Goal: Understand process/instructions: Learn how to perform a task or action

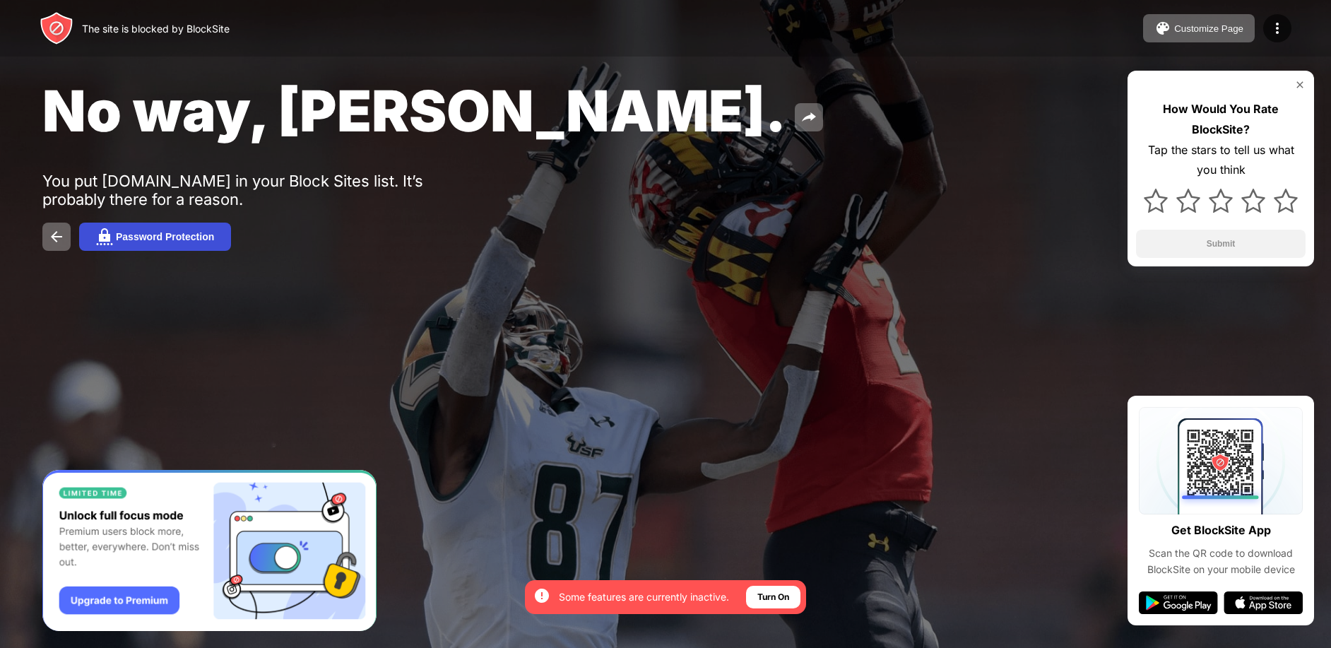
click at [195, 230] on button "Password Protection" at bounding box center [155, 237] width 152 height 28
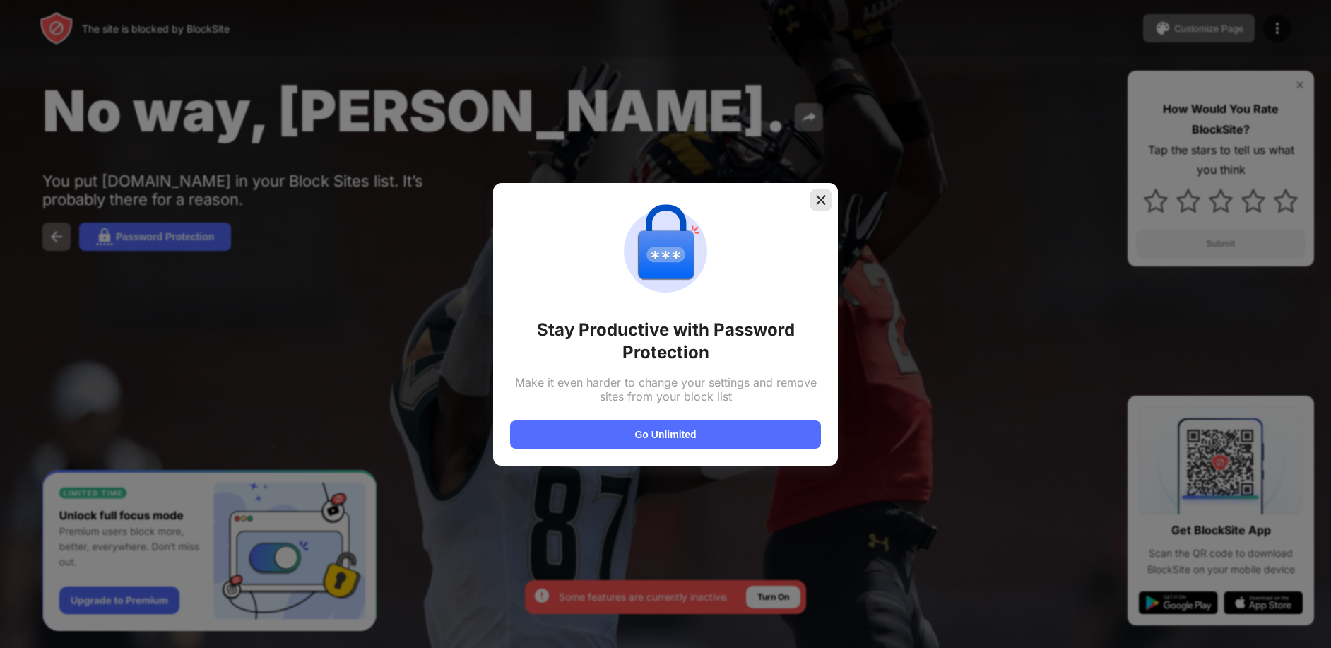
click at [824, 206] on img at bounding box center [821, 200] width 14 height 14
